Goal: Task Accomplishment & Management: Complete application form

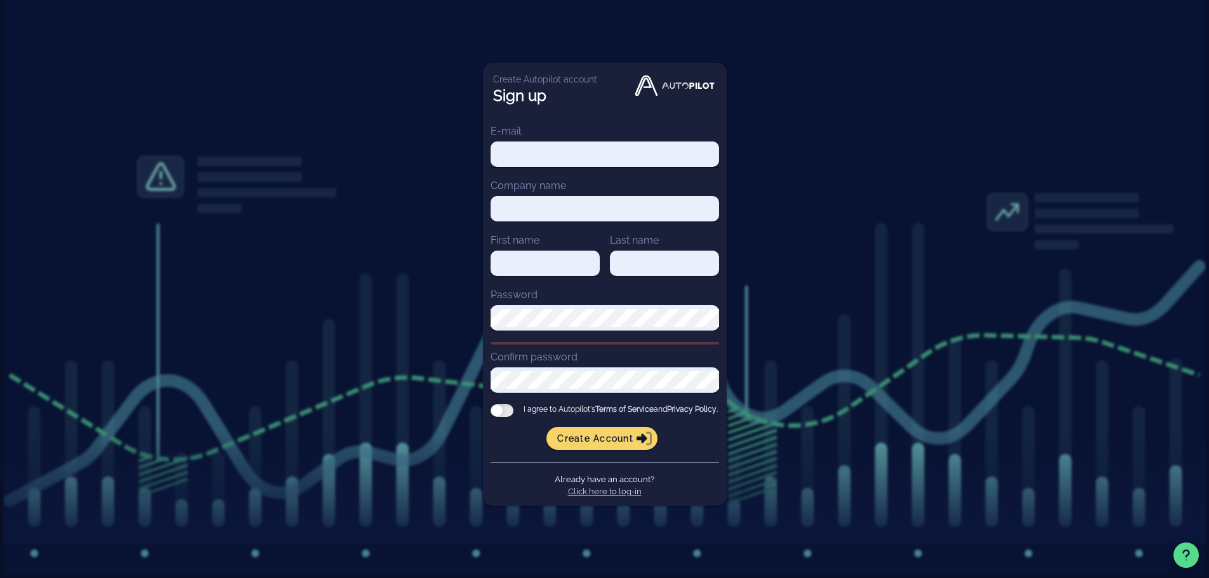
click at [553, 154] on input "E-mail" at bounding box center [605, 154] width 228 height 18
type input "[PERSON_NAME][EMAIL_ADDRESS][DOMAIN_NAME]"
click at [558, 208] on input "Company name" at bounding box center [605, 209] width 228 height 18
type input "Essor"
drag, startPoint x: 568, startPoint y: 258, endPoint x: 575, endPoint y: 261, distance: 7.4
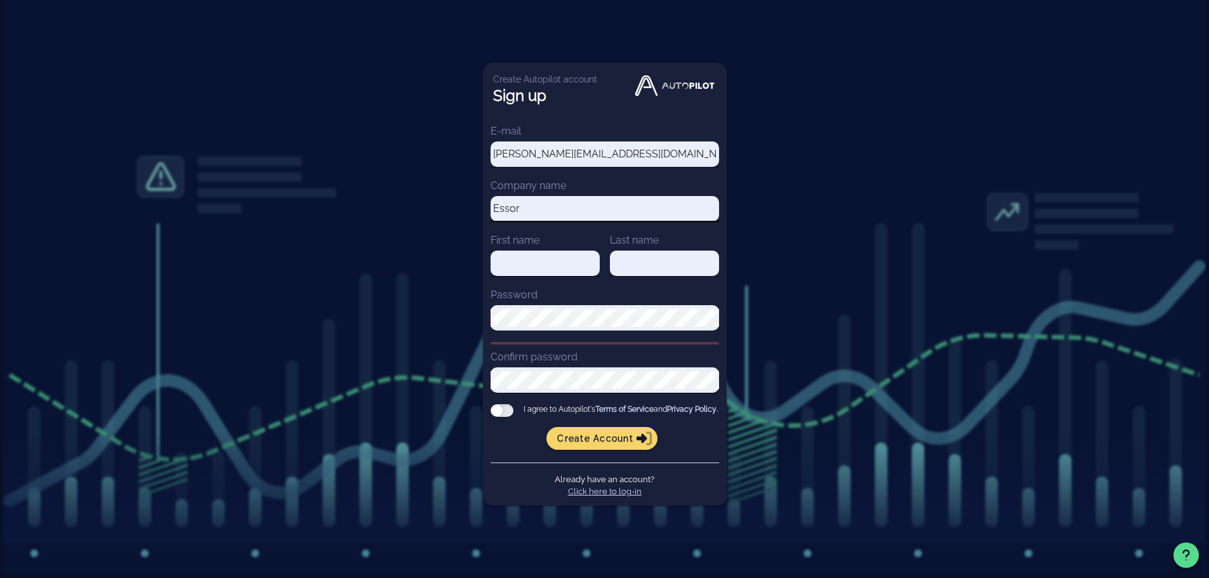
click at [568, 258] on input "First name" at bounding box center [545, 263] width 109 height 18
type input "[PERSON_NAME]"
type input "Gallentes"
drag, startPoint x: 508, startPoint y: 404, endPoint x: 515, endPoint y: 404, distance: 6.4
click at [508, 404] on div at bounding box center [502, 410] width 23 height 13
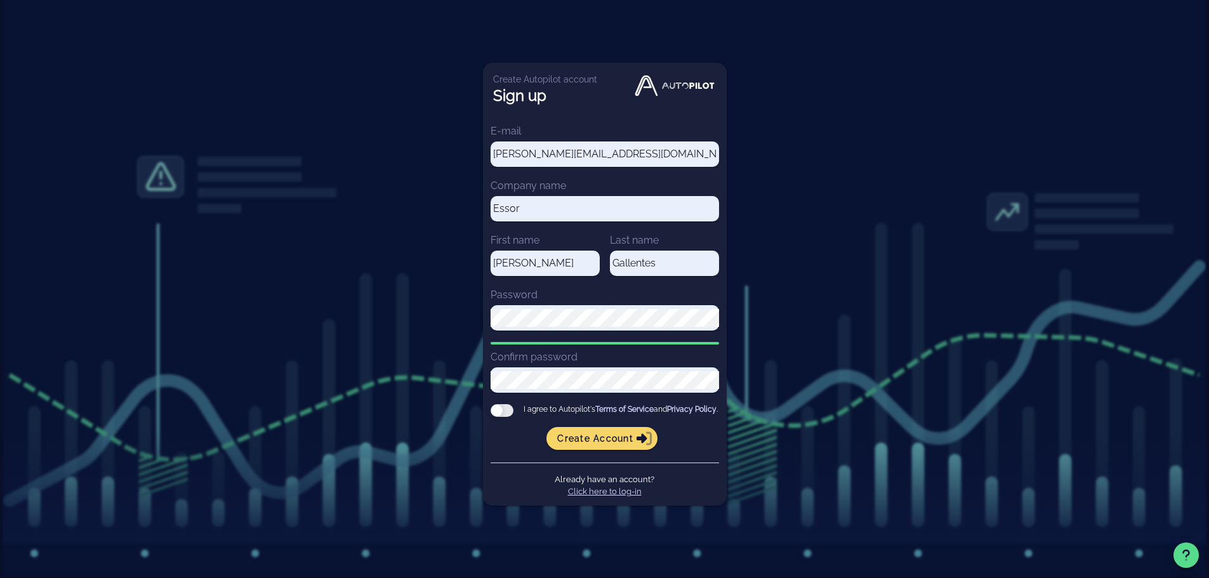
click at [0, 0] on input "I agree to Autopilot's Terms of Service and Privacy Policy ." at bounding box center [0, 0] width 0 height 0
drag, startPoint x: 609, startPoint y: 444, endPoint x: 640, endPoint y: 442, distance: 30.6
click at [609, 444] on span "Create account" at bounding box center [602, 438] width 91 height 11
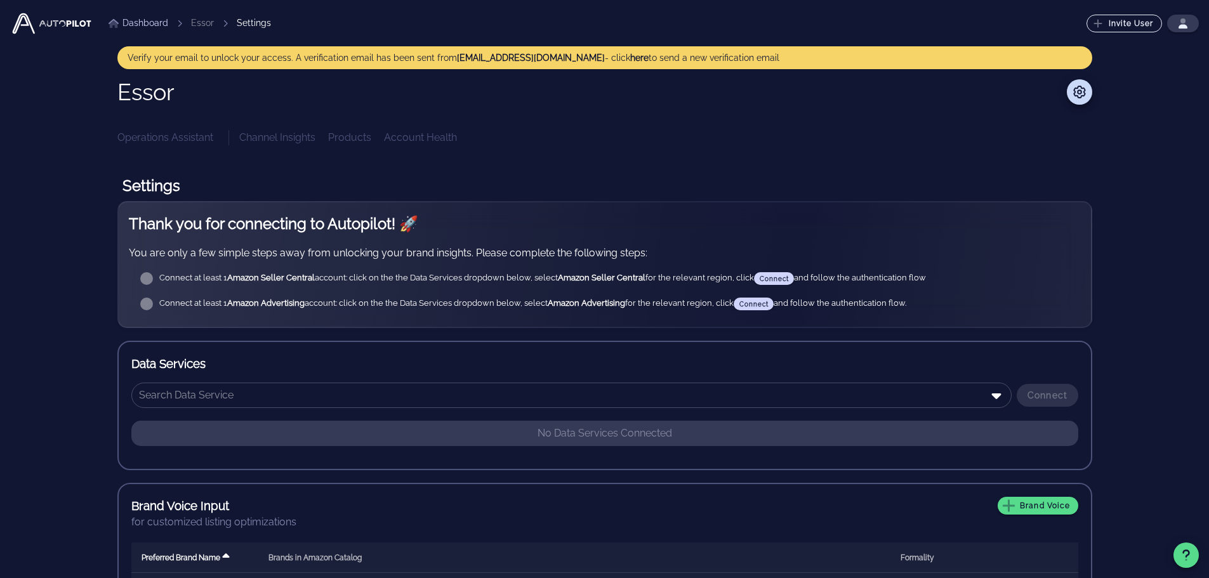
click at [742, 161] on div "Essor Operations Assistant Channel Insights Products Account Health Settings Th…" at bounding box center [604, 419] width 975 height 680
